Goal: Information Seeking & Learning: Learn about a topic

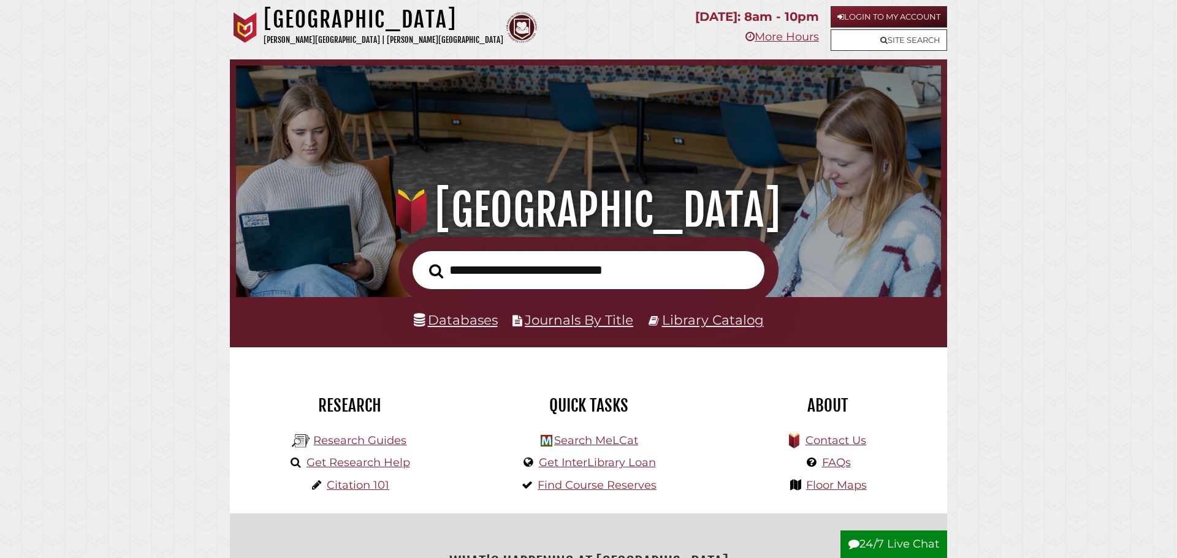
scroll to position [233, 699]
click at [565, 266] on input "text" at bounding box center [588, 271] width 353 height 40
click at [457, 322] on link "Databases" at bounding box center [456, 320] width 84 height 16
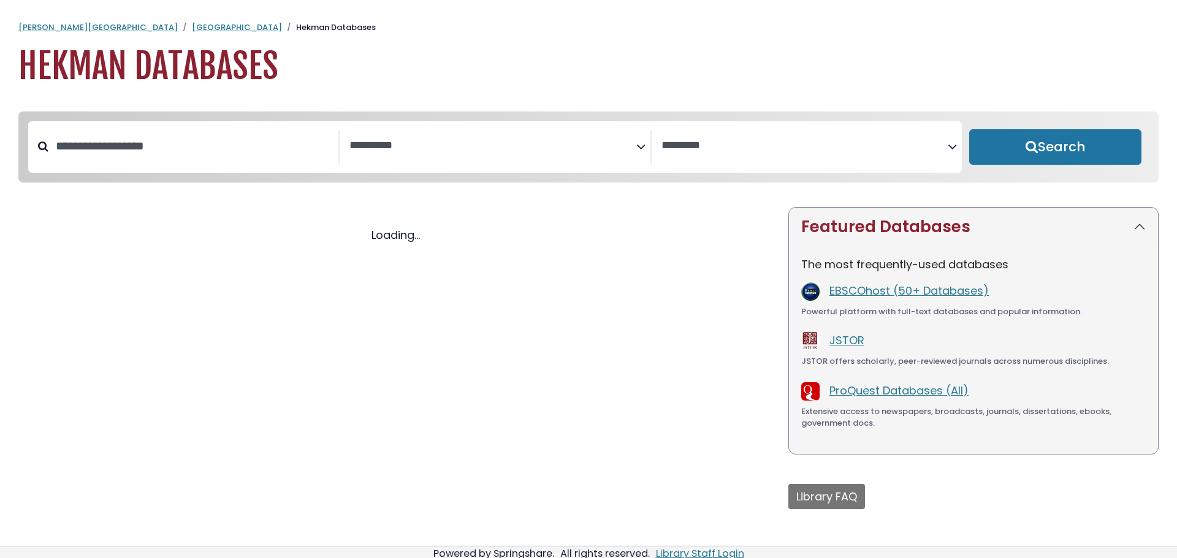
select select "Database Subject Filter"
select select "Database Vendors Filter"
select select "Database Subject Filter"
select select "Database Vendors Filter"
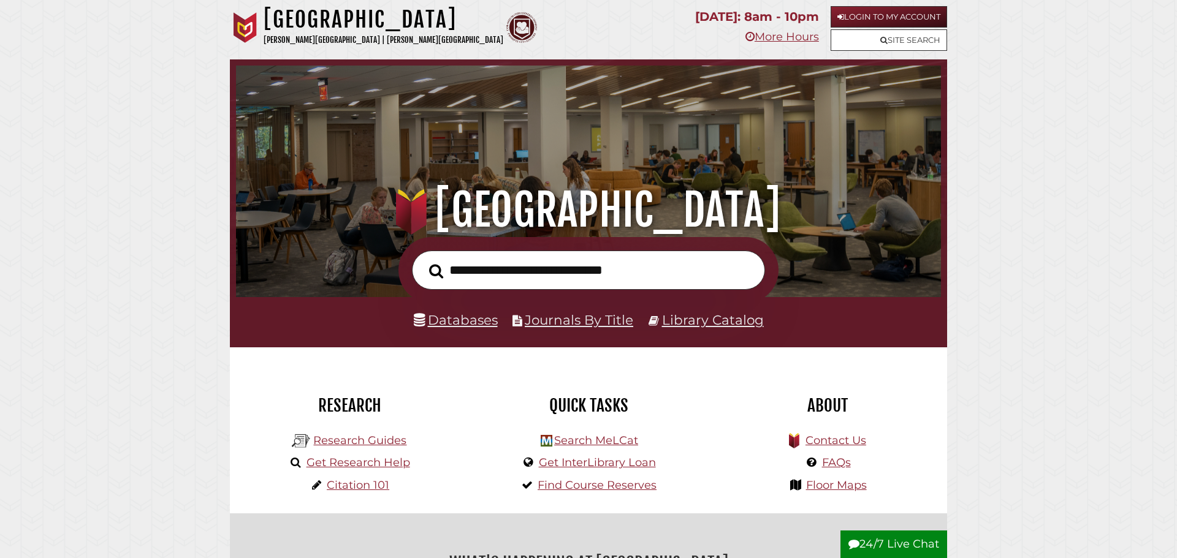
scroll to position [233, 699]
click at [530, 279] on input "text" at bounding box center [588, 271] width 353 height 40
type input "**********"
click at [423, 260] on button "Search" at bounding box center [436, 271] width 26 height 22
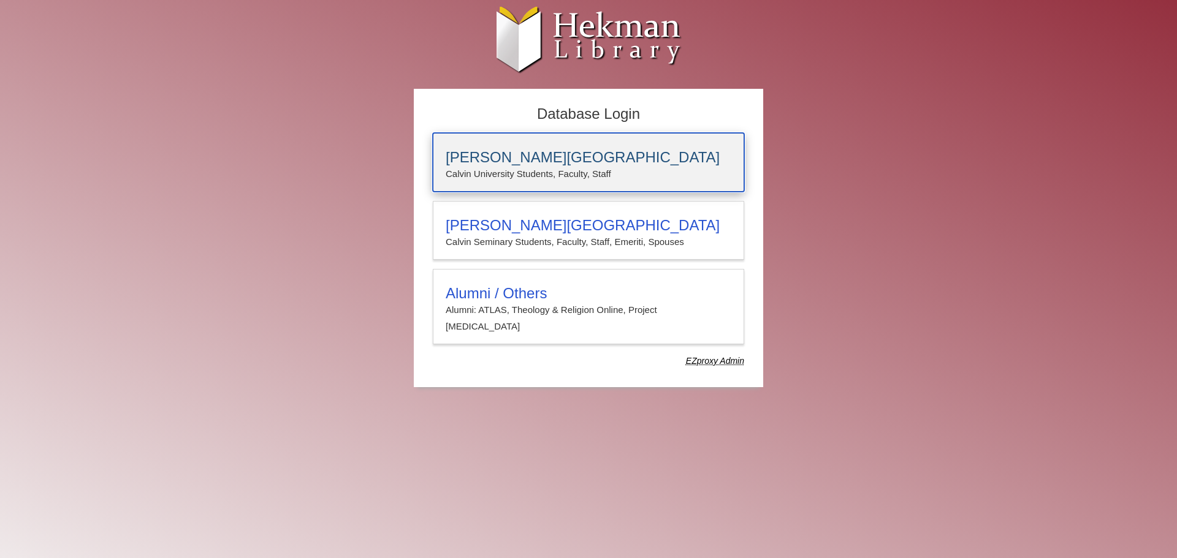
click at [566, 175] on p "Calvin University Students, Faculty, Staff" at bounding box center [589, 174] width 286 height 16
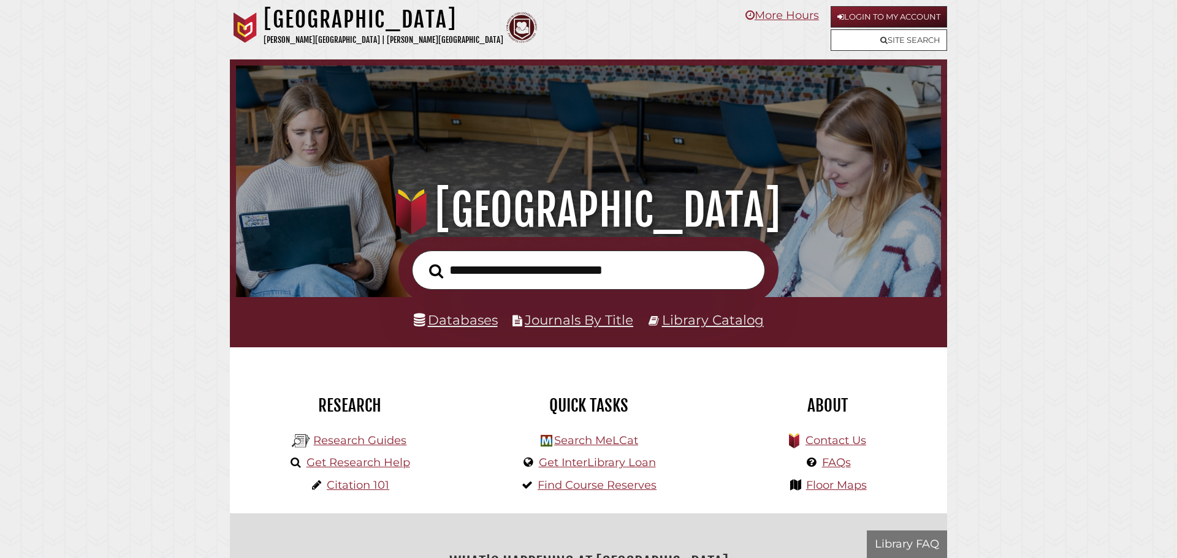
scroll to position [233, 699]
click at [522, 257] on input "text" at bounding box center [588, 271] width 353 height 40
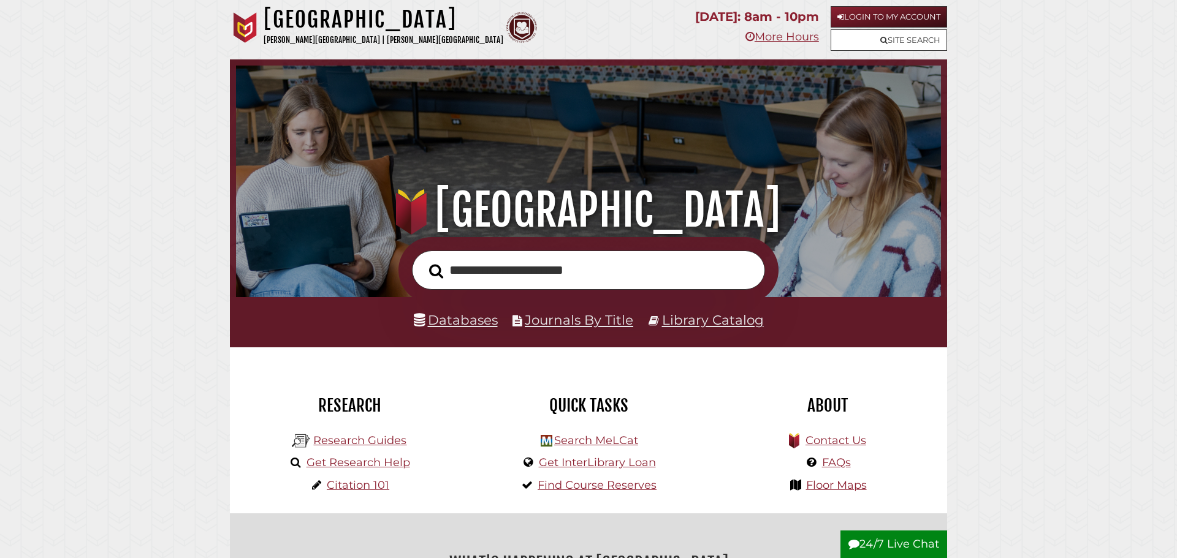
type input "**********"
click at [423, 260] on button "Search" at bounding box center [436, 271] width 26 height 22
